Goal: Task Accomplishment & Management: Use online tool/utility

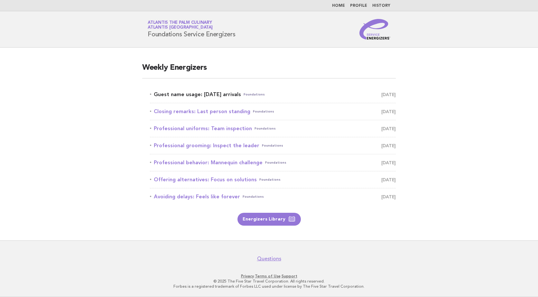
click at [389, 94] on span "September 1" at bounding box center [388, 94] width 14 height 9
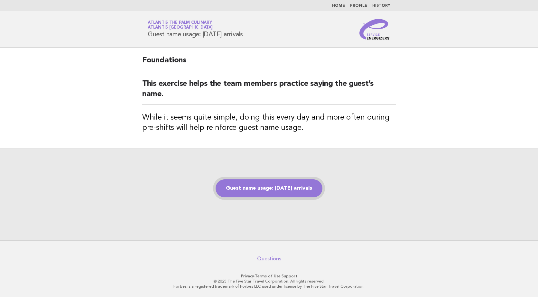
click at [284, 189] on link "Guest name usage: [DATE] arrivals" at bounding box center [269, 189] width 107 height 18
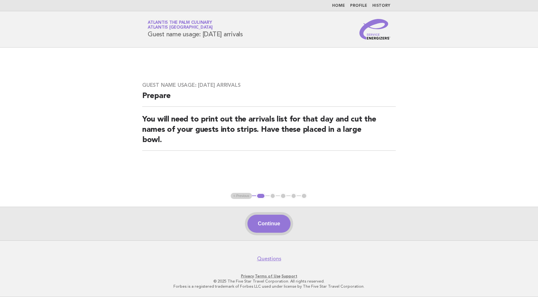
click at [277, 219] on button "Continue" at bounding box center [269, 224] width 43 height 18
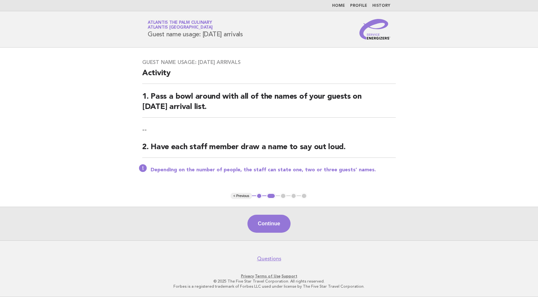
click at [277, 220] on button "Continue" at bounding box center [269, 224] width 43 height 18
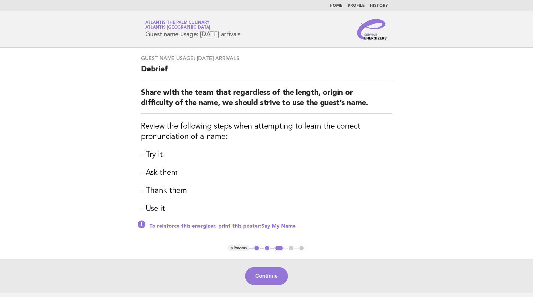
click at [278, 220] on div "Guest name usage: [DATE] arrivals Debrief Share with the team that regardless o…" at bounding box center [266, 147] width 267 height 198
click at [276, 276] on button "Continue" at bounding box center [266, 276] width 43 height 18
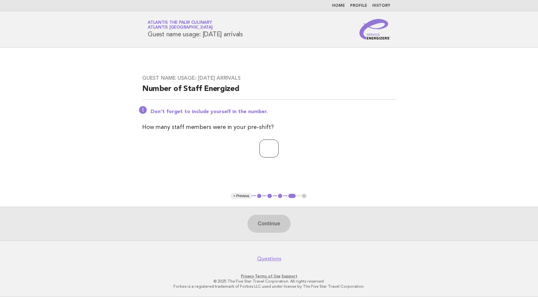
drag, startPoint x: 276, startPoint y: 162, endPoint x: 275, endPoint y: 150, distance: 11.6
click at [276, 161] on div "Guest name usage: [DATE] arrivals Number of Staff Energized Don't forget to inc…" at bounding box center [269, 120] width 269 height 106
click at [275, 149] on input "number" at bounding box center [268, 149] width 19 height 18
type input "*"
click at [277, 229] on button "Continue" at bounding box center [269, 224] width 43 height 18
